Goal: Book appointment/travel/reservation

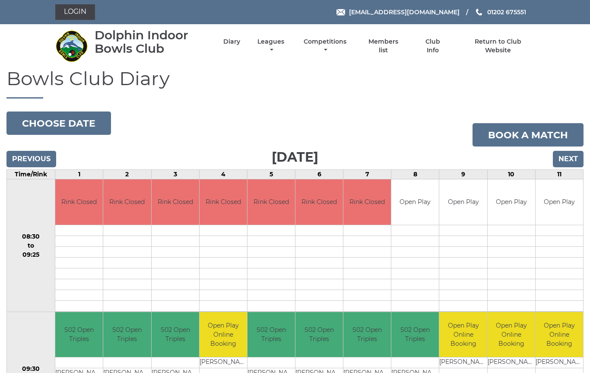
click at [573, 160] on input "Next" at bounding box center [568, 159] width 31 height 16
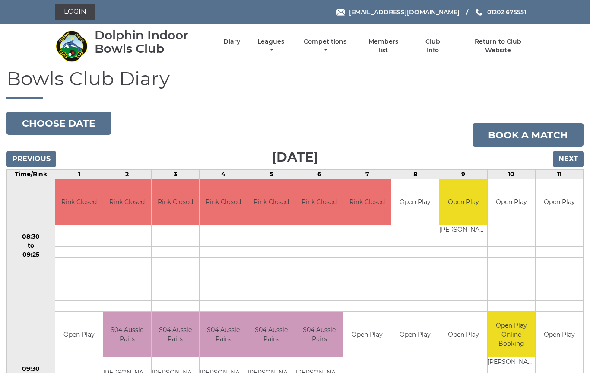
click at [567, 162] on input "Next" at bounding box center [568, 159] width 31 height 16
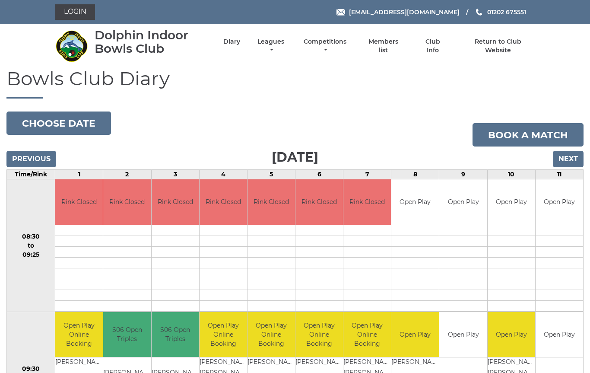
click at [573, 160] on input "Next" at bounding box center [568, 159] width 31 height 16
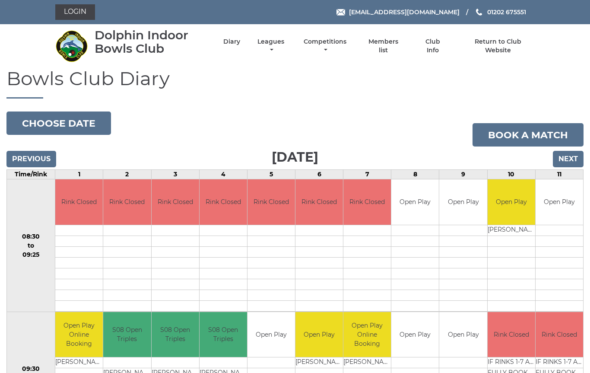
click at [575, 157] on input "Next" at bounding box center [568, 159] width 31 height 16
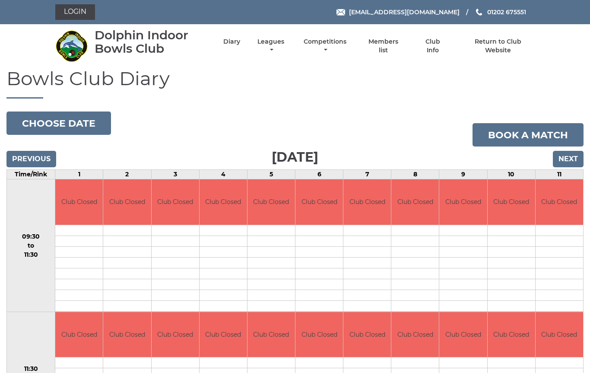
click at [568, 156] on input "Next" at bounding box center [568, 159] width 31 height 16
click at [569, 156] on input "Next" at bounding box center [568, 159] width 31 height 16
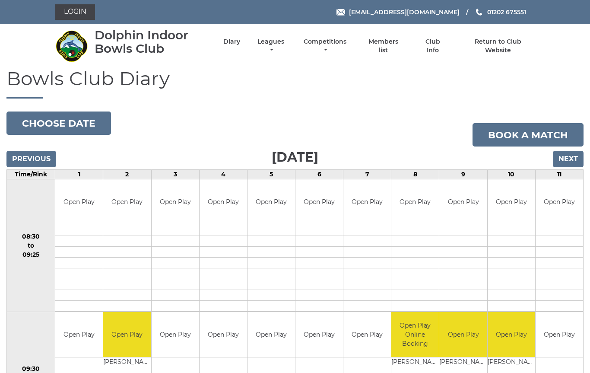
click at [573, 160] on input "Next" at bounding box center [568, 159] width 31 height 16
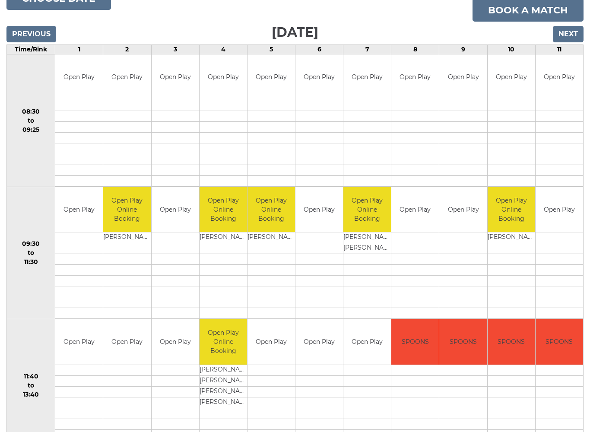
scroll to position [125, 0]
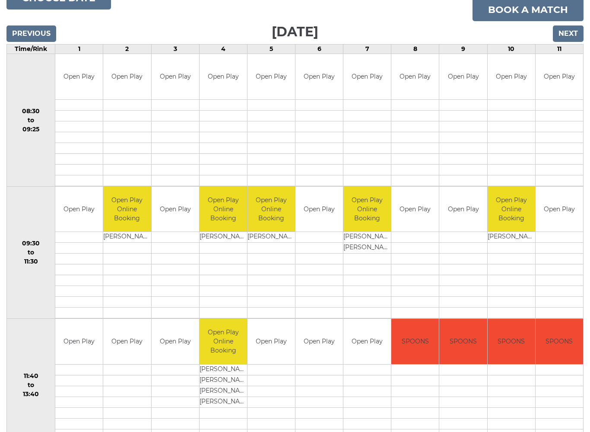
click at [574, 35] on input "Next" at bounding box center [568, 33] width 31 height 16
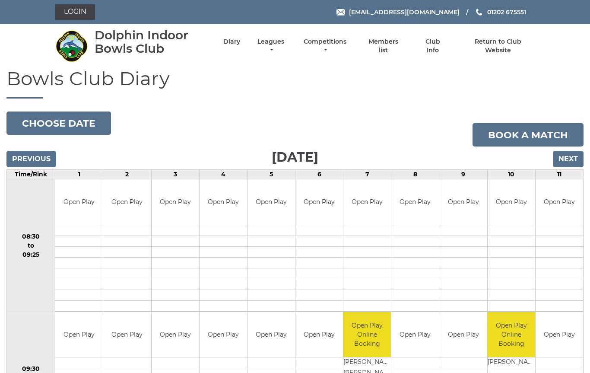
click at [565, 161] on input "Next" at bounding box center [568, 159] width 31 height 16
